Goal: Task Accomplishment & Management: Use online tool/utility

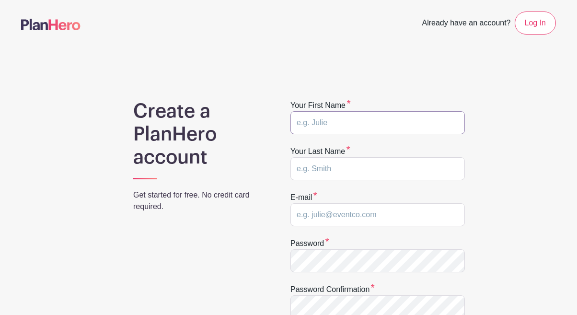
click at [385, 128] on input "text" at bounding box center [377, 122] width 174 height 23
type input "[PERSON_NAME]"
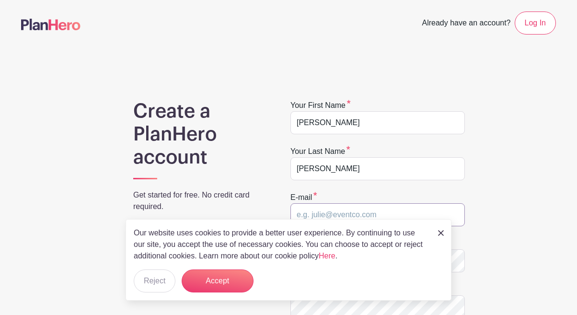
click at [361, 213] on input "email" at bounding box center [377, 214] width 174 height 23
click at [161, 282] on button "Reject" at bounding box center [155, 280] width 42 height 23
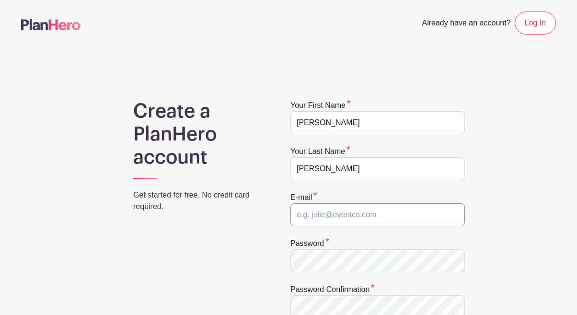
click at [315, 217] on input "email" at bounding box center [377, 214] width 174 height 23
type input "[PERSON_NAME][EMAIL_ADDRESS][PERSON_NAME][DOMAIN_NAME]"
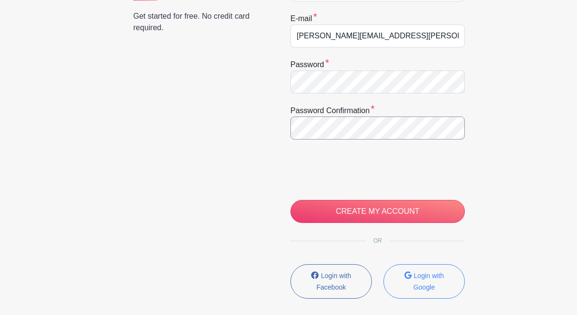
scroll to position [188, 0]
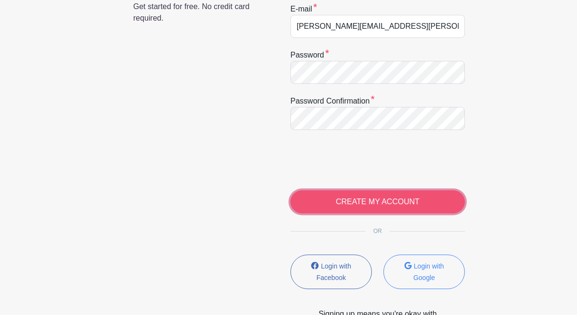
click at [346, 203] on input "CREATE MY ACCOUNT" at bounding box center [377, 201] width 174 height 23
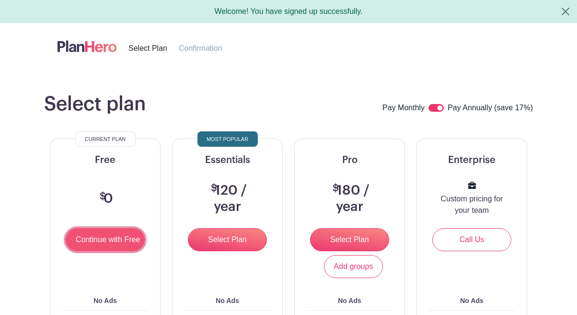
click at [91, 235] on input "Continue with Free" at bounding box center [105, 239] width 79 height 23
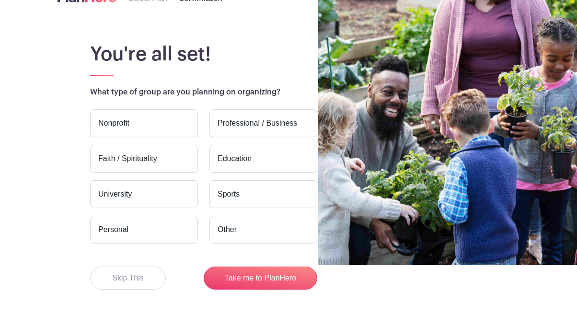
scroll to position [53, 0]
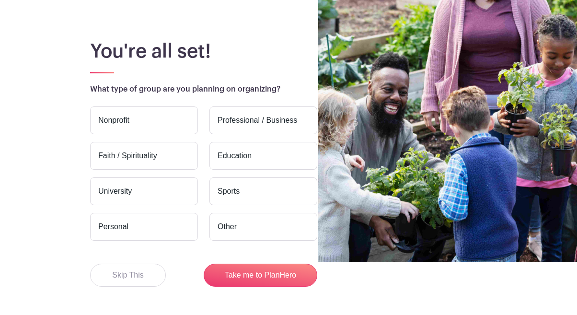
click at [235, 150] on label "Education" at bounding box center [263, 156] width 108 height 28
click at [0, 0] on input "Education" at bounding box center [0, 0] width 0 height 0
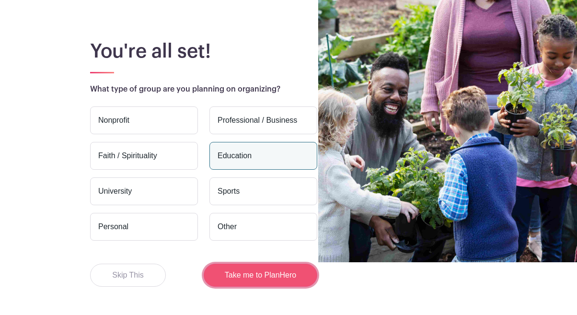
click at [249, 278] on button "Take me to PlanHero" at bounding box center [260, 274] width 113 height 23
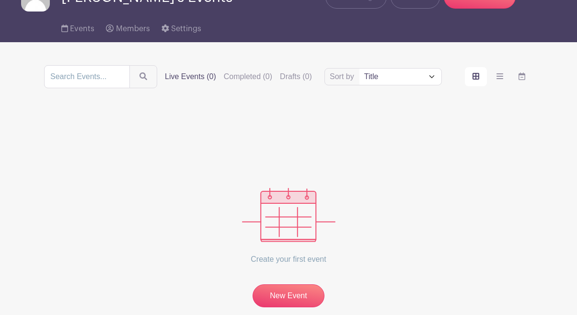
scroll to position [57, 0]
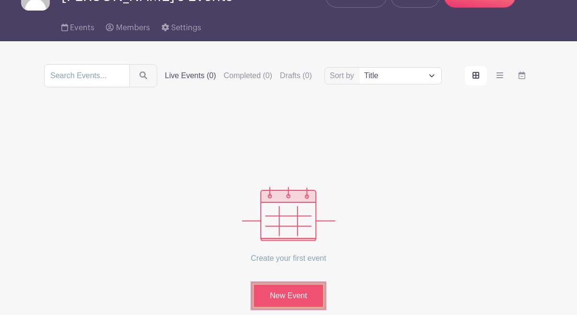
click at [298, 290] on link "New Event" at bounding box center [288, 295] width 72 height 25
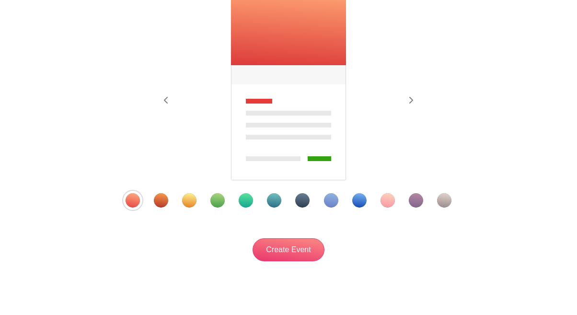
scroll to position [187, 0]
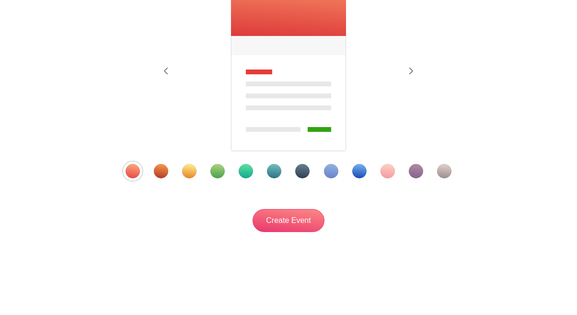
click at [274, 170] on div "Template 6" at bounding box center [274, 171] width 14 height 14
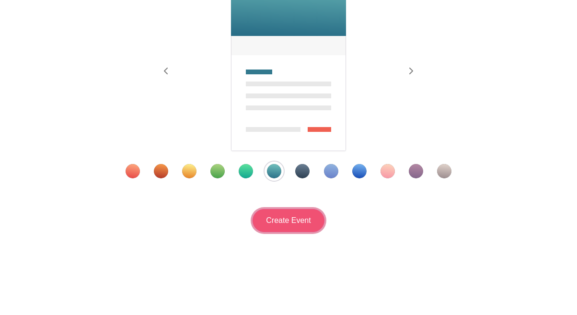
click at [290, 224] on input "Create Event" at bounding box center [288, 220] width 72 height 23
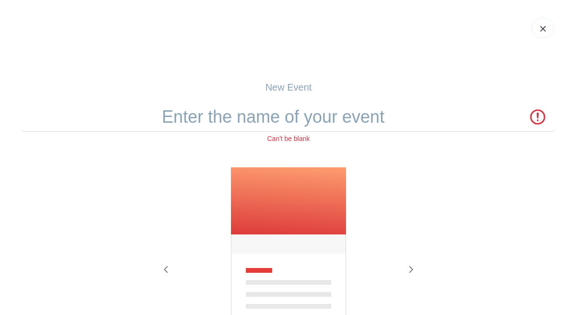
scroll to position [0, 0]
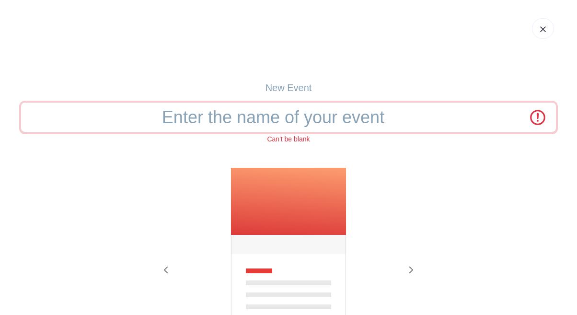
click at [283, 124] on input "text" at bounding box center [288, 117] width 534 height 30
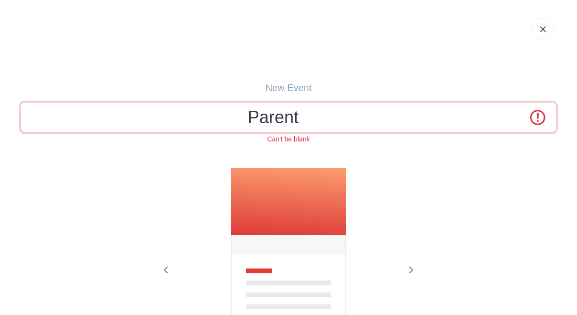
type input "Parent"
